Goal: Information Seeking & Learning: Learn about a topic

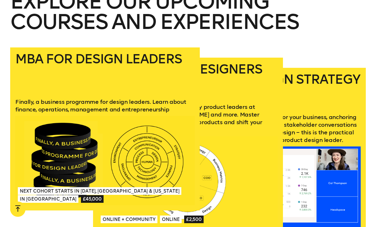
scroll to position [758, 0]
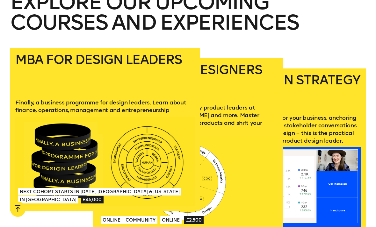
click at [238, 163] on div at bounding box center [188, 182] width 180 height 90
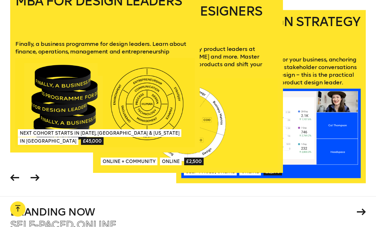
scroll to position [817, 0]
click at [36, 175] on icon at bounding box center [35, 178] width 9 height 7
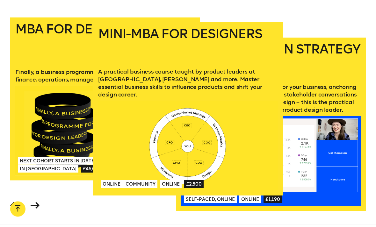
scroll to position [789, 0]
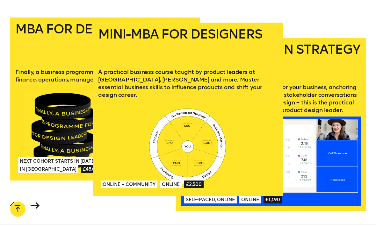
click at [39, 205] on icon at bounding box center [35, 206] width 9 height 7
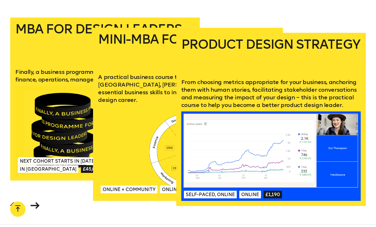
click at [10, 204] on span at bounding box center [15, 206] width 12 height 15
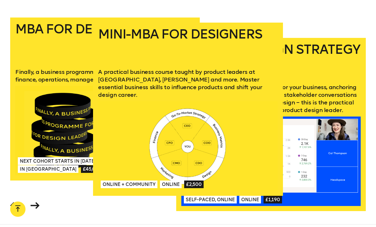
click at [9, 203] on span at bounding box center [15, 206] width 12 height 15
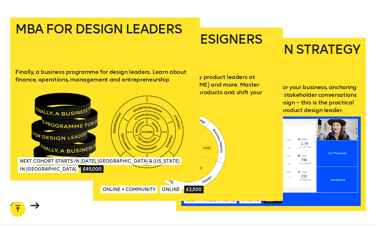
click at [45, 166] on span "In London" at bounding box center [48, 170] width 61 height 8
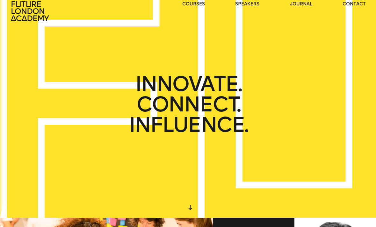
scroll to position [0, 0]
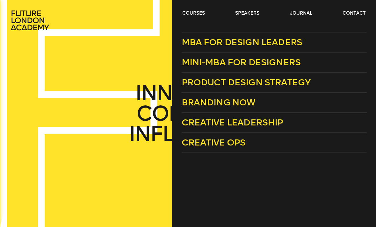
click at [276, 59] on span "Mini-MBA for Designers" at bounding box center [241, 62] width 119 height 11
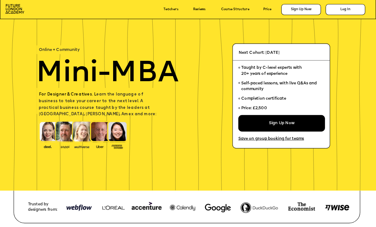
scroll to position [22, 0]
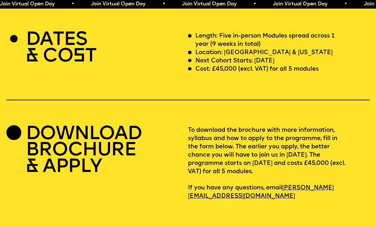
scroll to position [1520, 0]
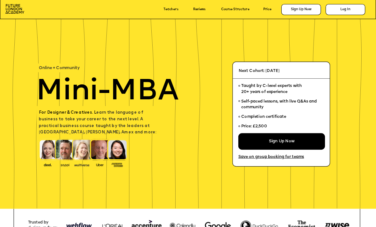
click at [18, 13] on img at bounding box center [14, 9] width 19 height 10
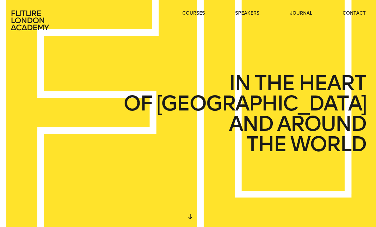
click at [354, 9] on header "courses speakers journal contact" at bounding box center [188, 15] width 376 height 31
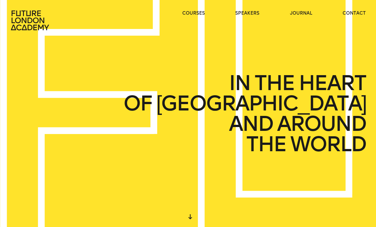
click at [357, 15] on link "contact" at bounding box center [354, 13] width 23 height 6
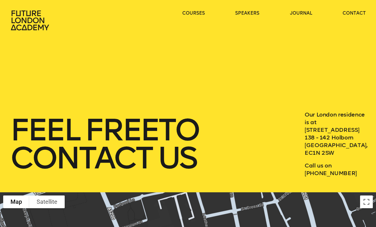
click at [307, 16] on link "journal" at bounding box center [301, 13] width 22 height 6
